Goal: Task Accomplishment & Management: Manage account settings

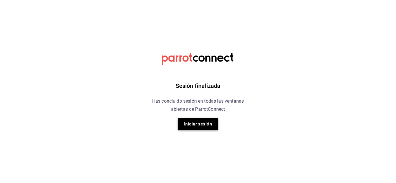
click at [207, 125] on button "Iniciar sesión" at bounding box center [198, 124] width 41 height 12
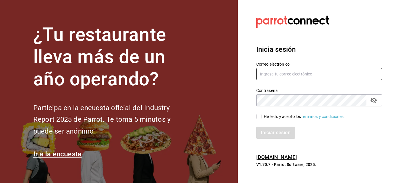
type input "[PERSON_NAME][EMAIL_ADDRESS][PERSON_NAME][DOMAIN_NAME]"
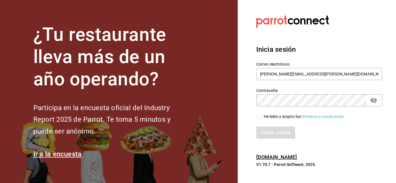
click at [258, 118] on input "He leído y acepto los Términos y condiciones." at bounding box center [258, 116] width 5 height 5
checkbox input "true"
click at [266, 136] on button "Iniciar sesión" at bounding box center [275, 133] width 39 height 12
